Goal: Task Accomplishment & Management: Use online tool/utility

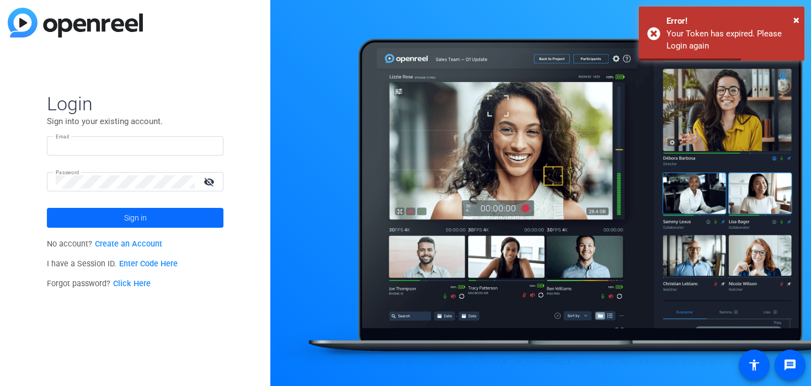
type input "[PERSON_NAME][EMAIL_ADDRESS][DOMAIN_NAME]"
click at [153, 221] on span at bounding box center [135, 218] width 177 height 26
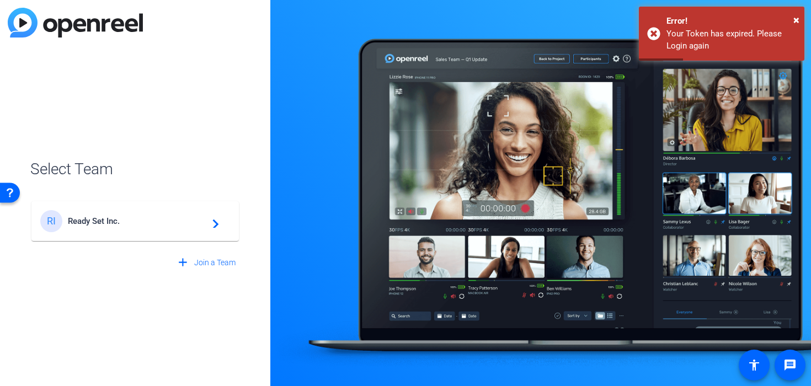
click at [153, 221] on span "Ready Set Inc." at bounding box center [137, 221] width 138 height 10
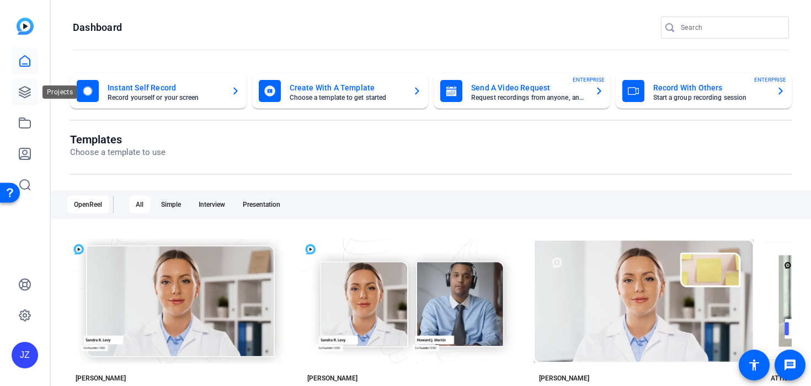
click at [28, 89] on icon at bounding box center [24, 92] width 13 height 13
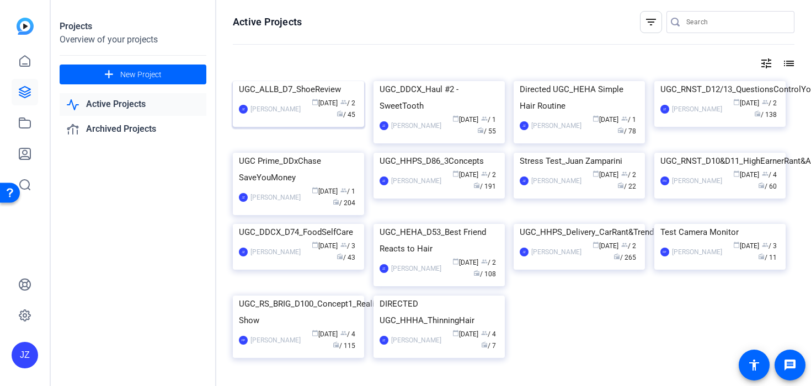
click at [274, 81] on img at bounding box center [298, 81] width 131 height 0
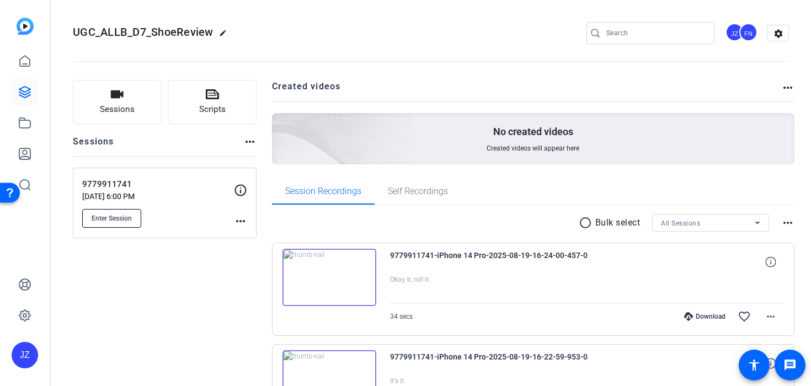
click at [132, 211] on button "Enter Session" at bounding box center [111, 218] width 59 height 19
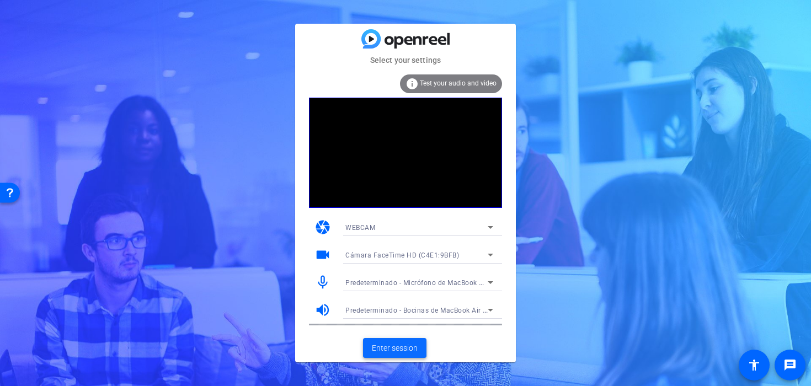
click at [384, 349] on span "Enter session" at bounding box center [395, 349] width 46 height 12
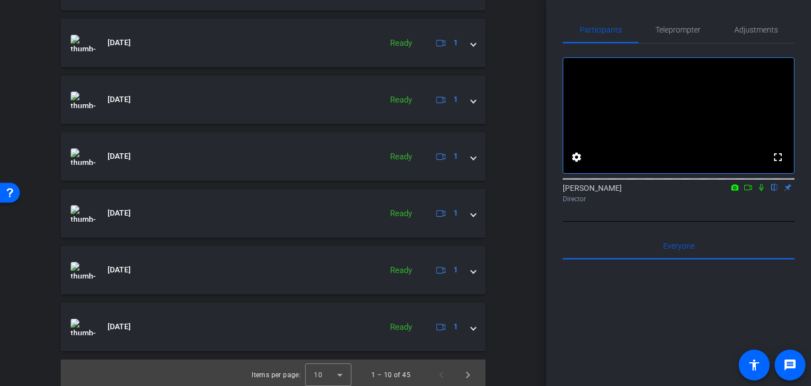
scroll to position [551, 0]
